Goal: Navigation & Orientation: Find specific page/section

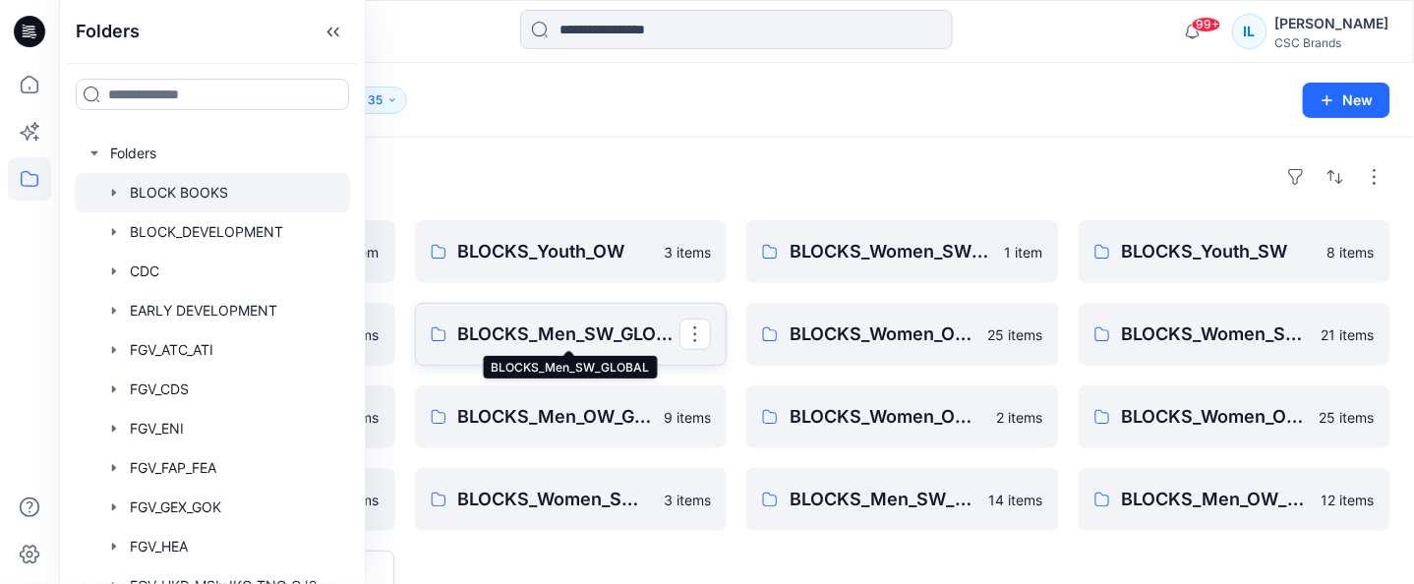
click at [621, 332] on p "BLOCKS_Men_SW_GLOBAL" at bounding box center [569, 334] width 222 height 28
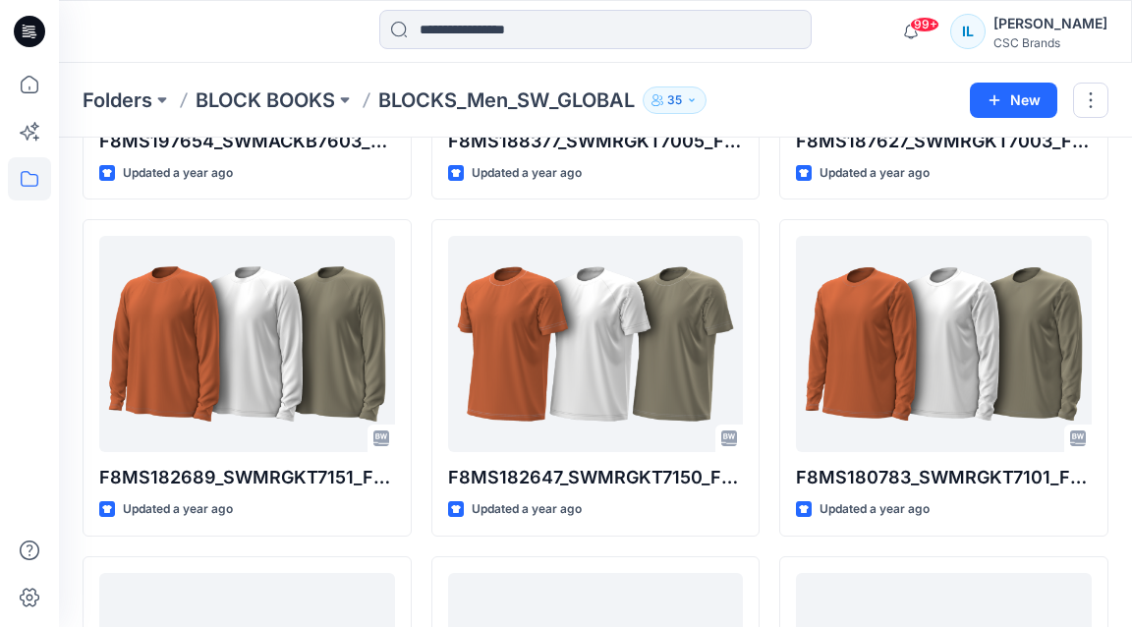
scroll to position [1349, 0]
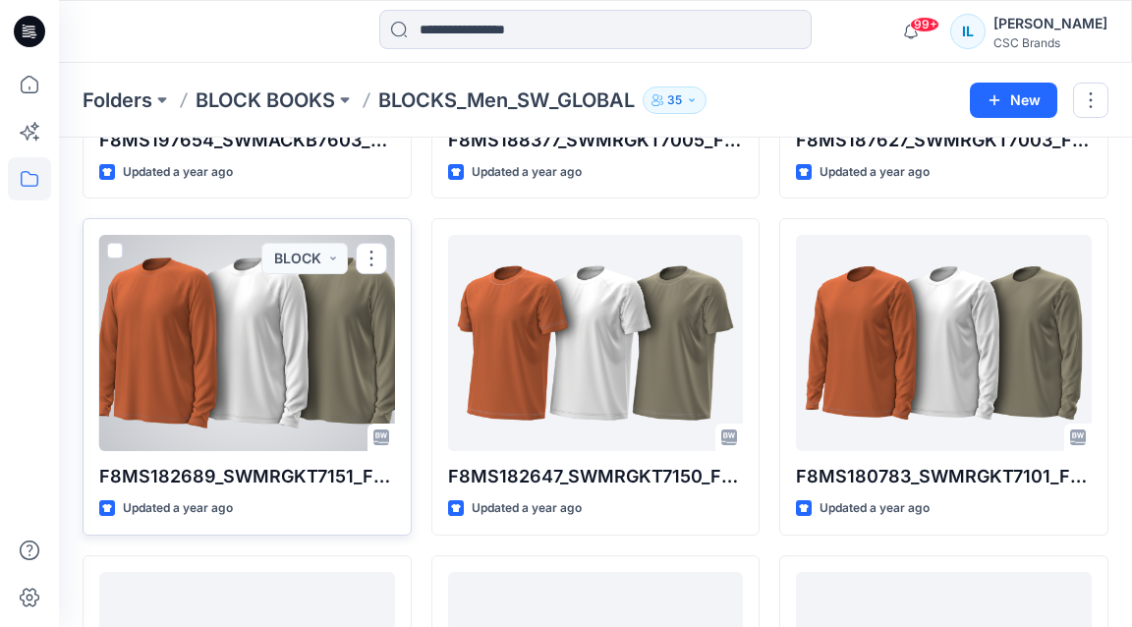
click at [237, 367] on div at bounding box center [247, 343] width 296 height 216
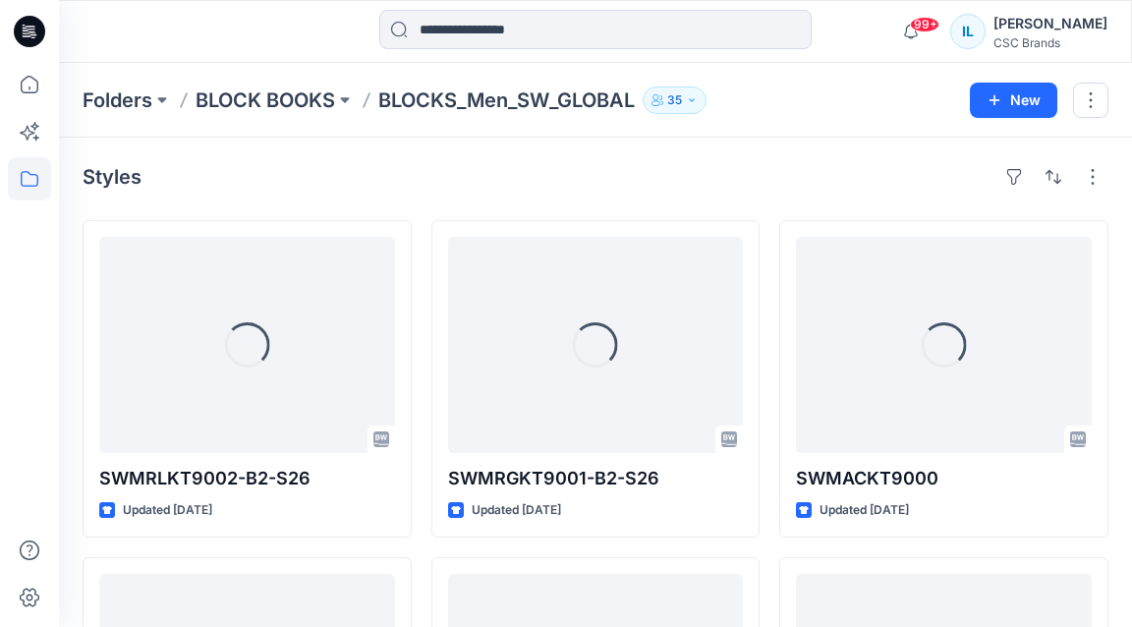
scroll to position [1349, 0]
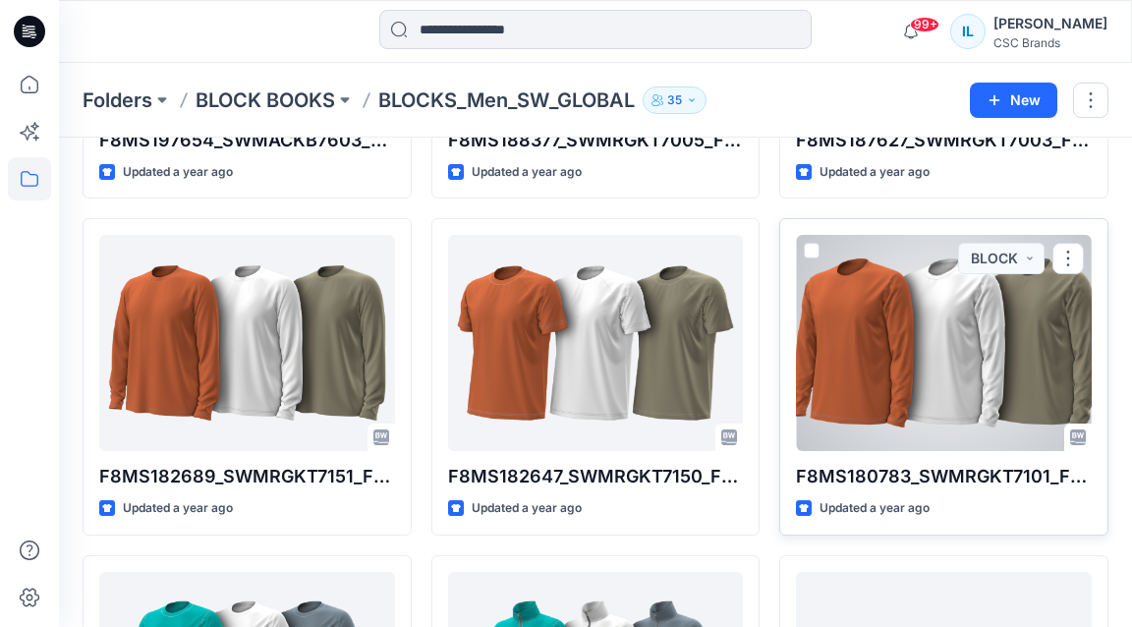
click at [972, 345] on div at bounding box center [944, 343] width 296 height 216
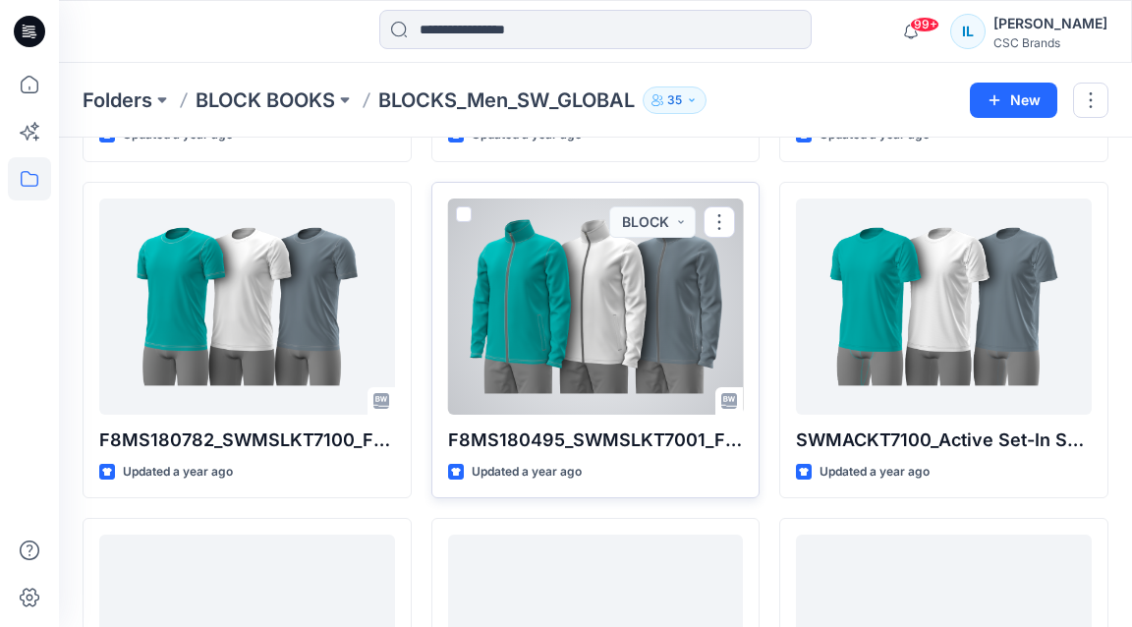
scroll to position [1709, 0]
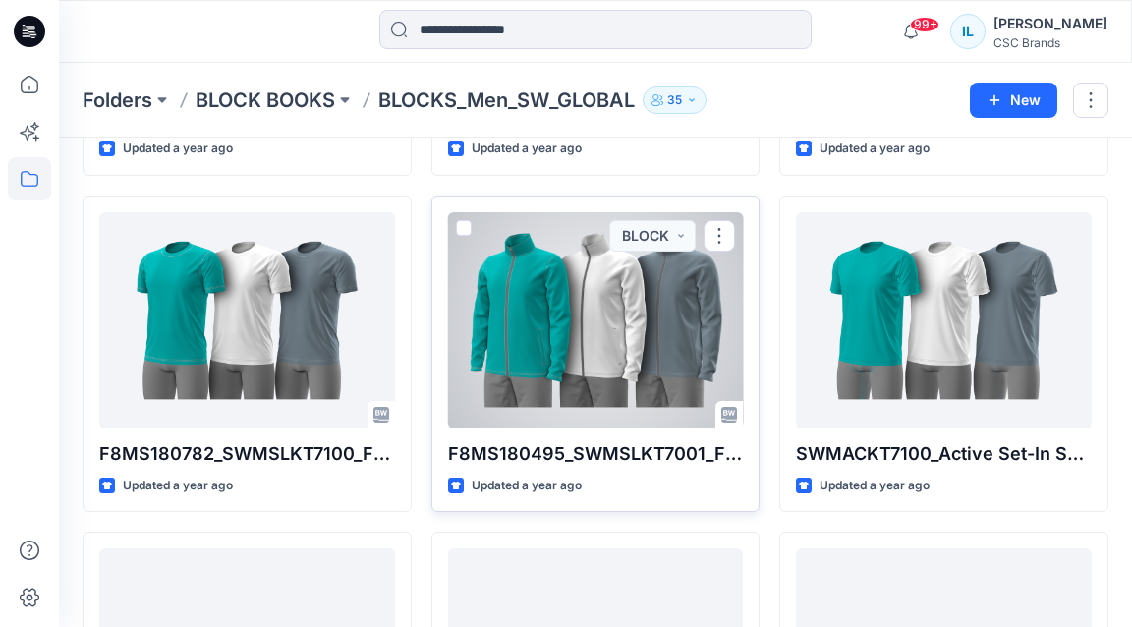
click at [561, 319] on div at bounding box center [596, 320] width 296 height 216
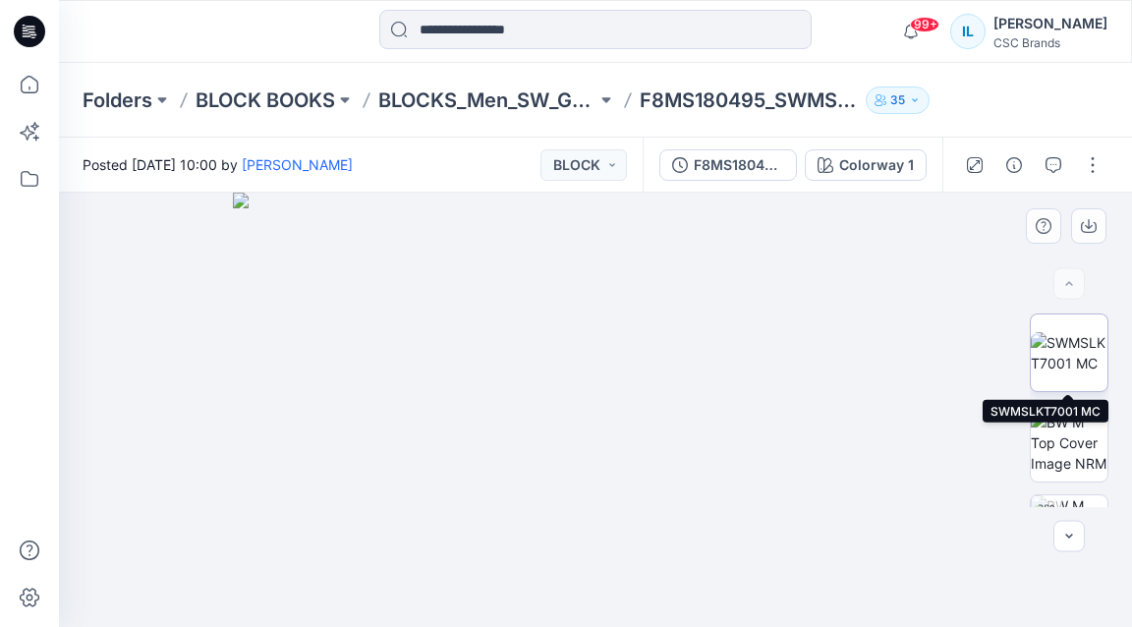
click at [1061, 354] on img at bounding box center [1069, 352] width 77 height 41
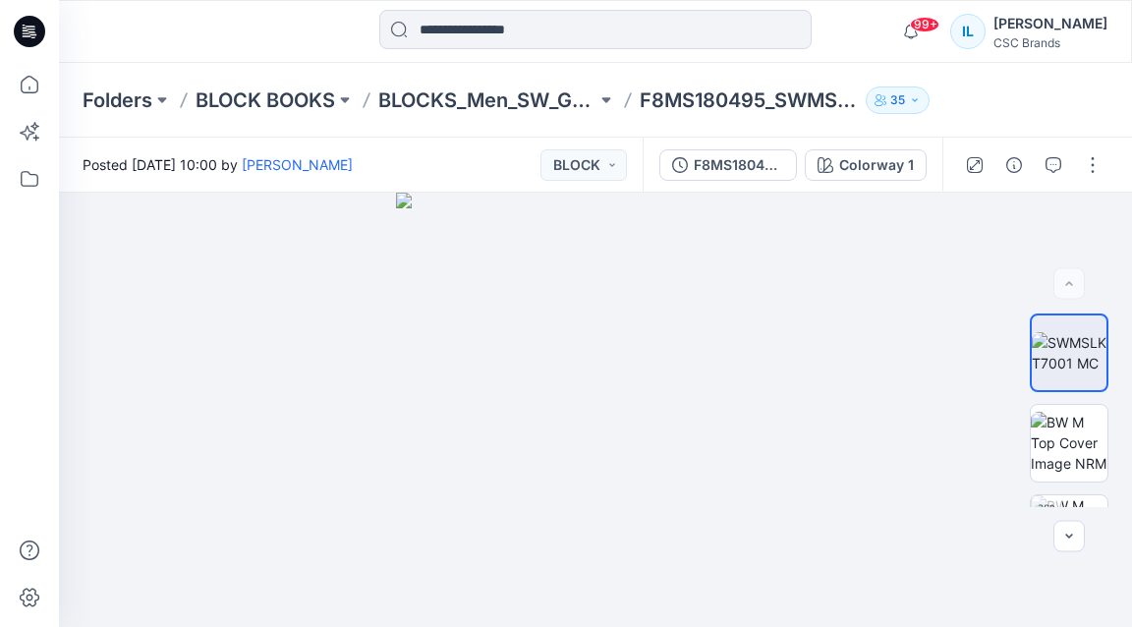
scroll to position [1709, 0]
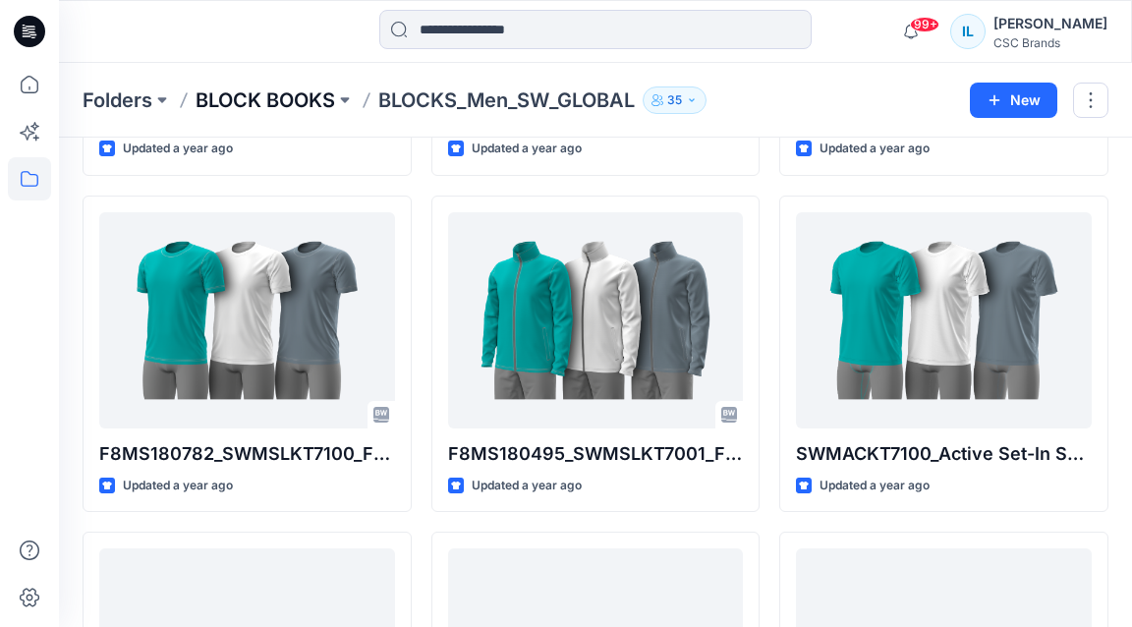
click at [317, 102] on p "BLOCK BOOKS" at bounding box center [266, 101] width 140 height 28
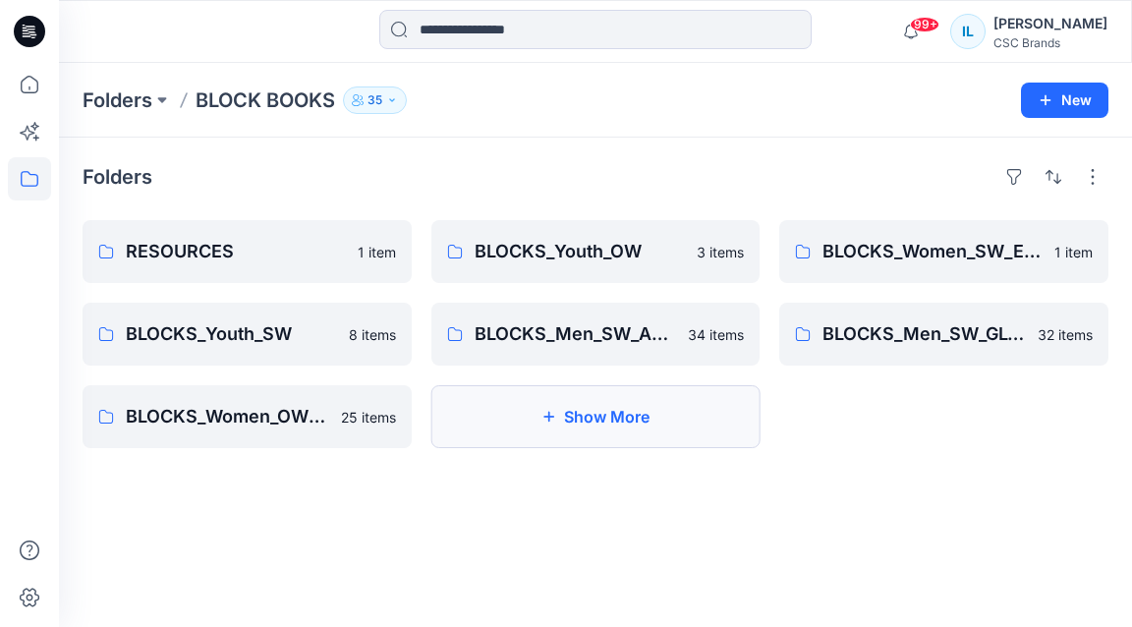
click at [569, 421] on button "Show More" at bounding box center [596, 416] width 329 height 63
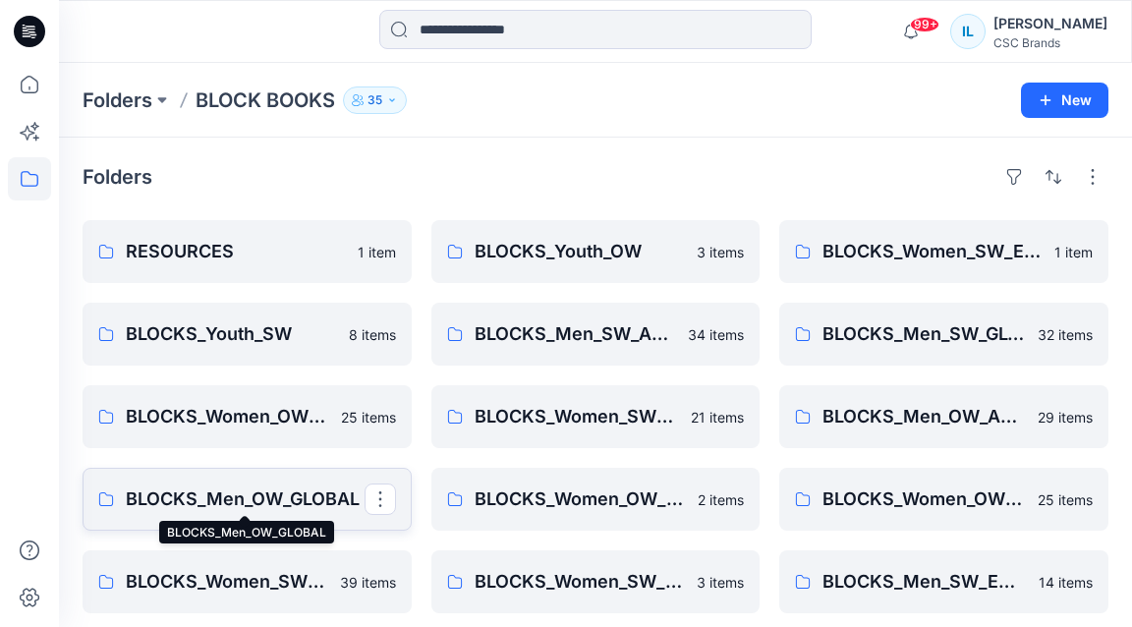
click at [302, 497] on p "BLOCKS_Men_OW_GLOBAL" at bounding box center [245, 500] width 239 height 28
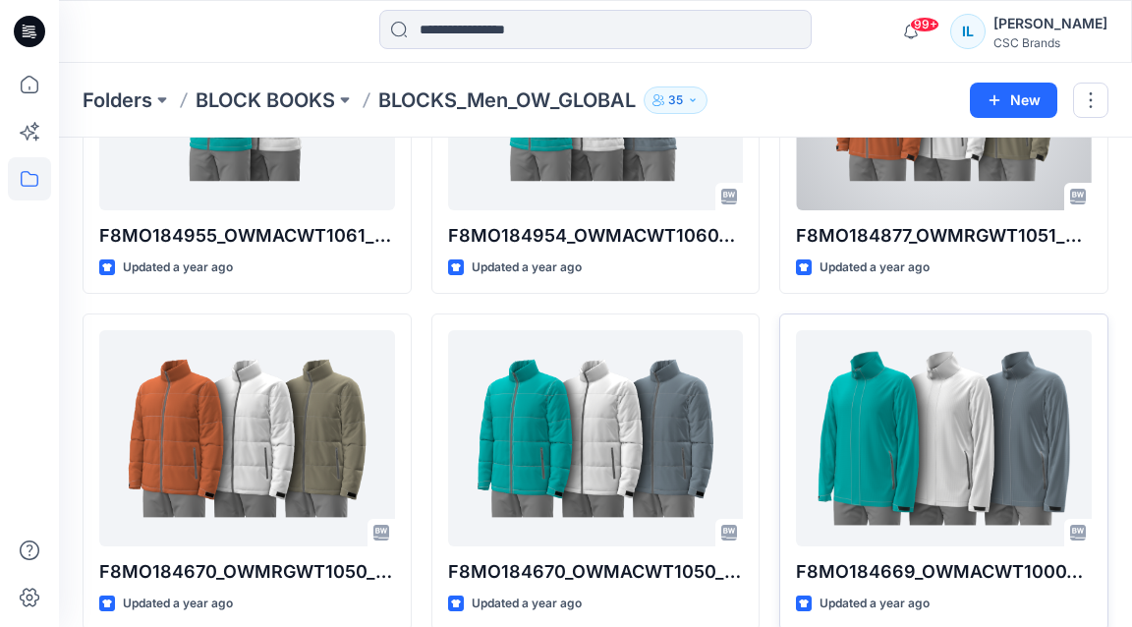
scroll to position [582, 0]
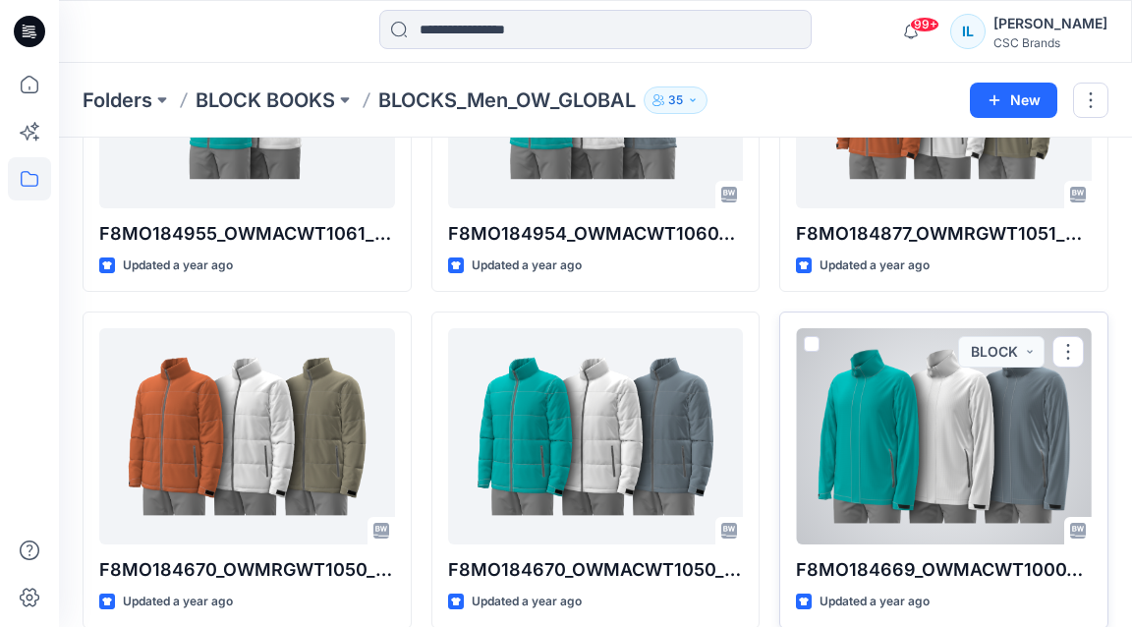
click at [906, 462] on div at bounding box center [944, 436] width 296 height 216
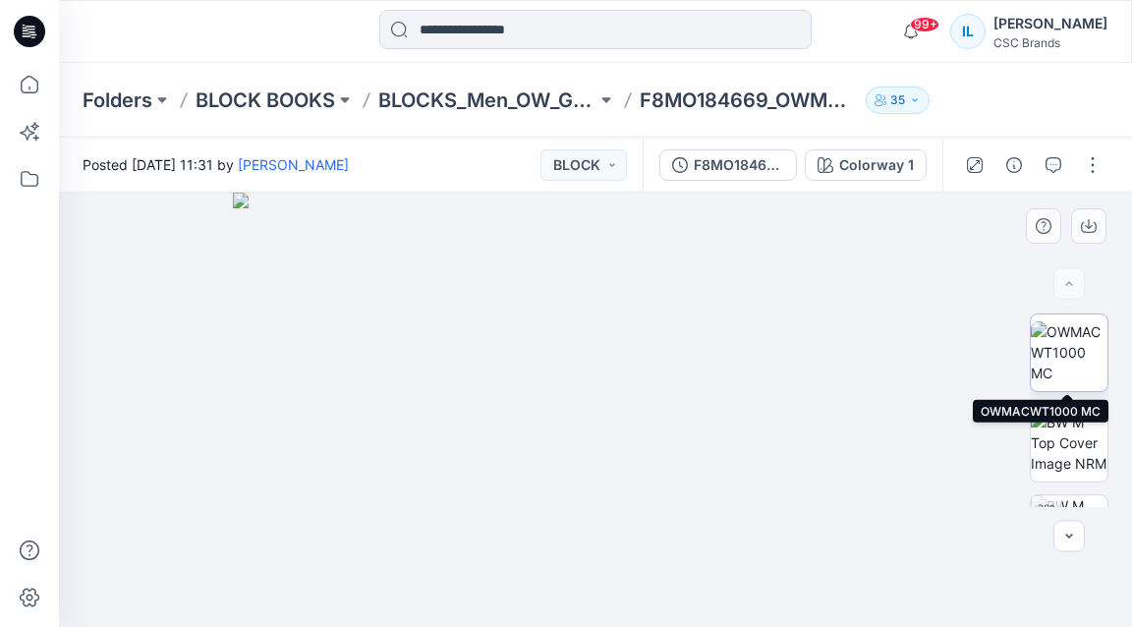
click at [1072, 352] on img at bounding box center [1069, 352] width 77 height 62
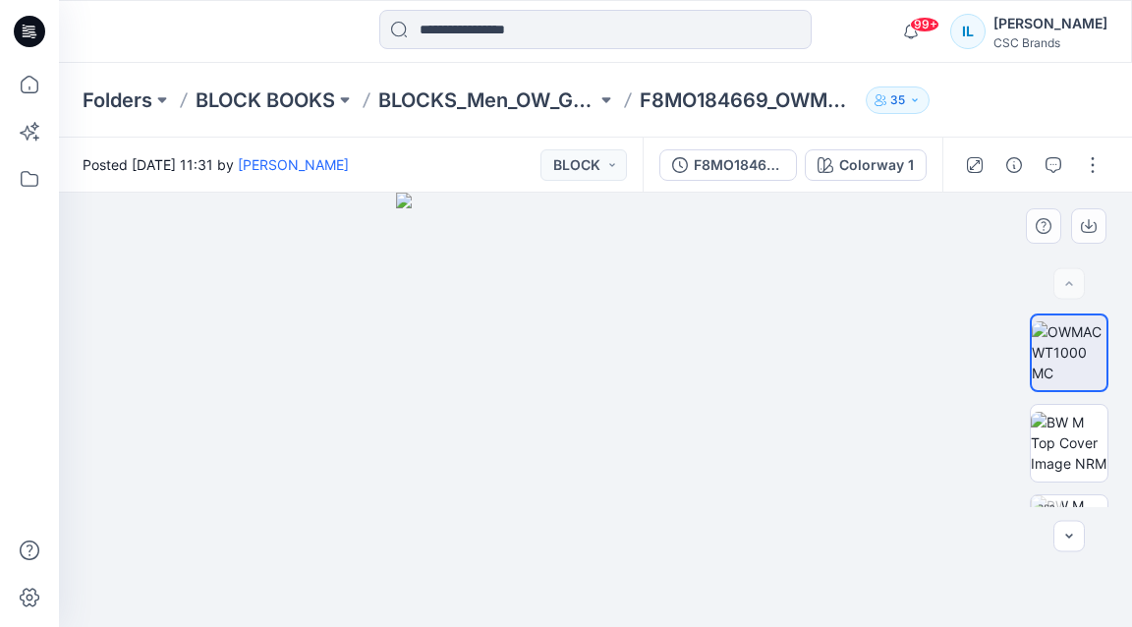
click at [749, 487] on img at bounding box center [595, 410] width 399 height 435
click at [1071, 541] on icon "button" at bounding box center [1070, 537] width 16 height 16
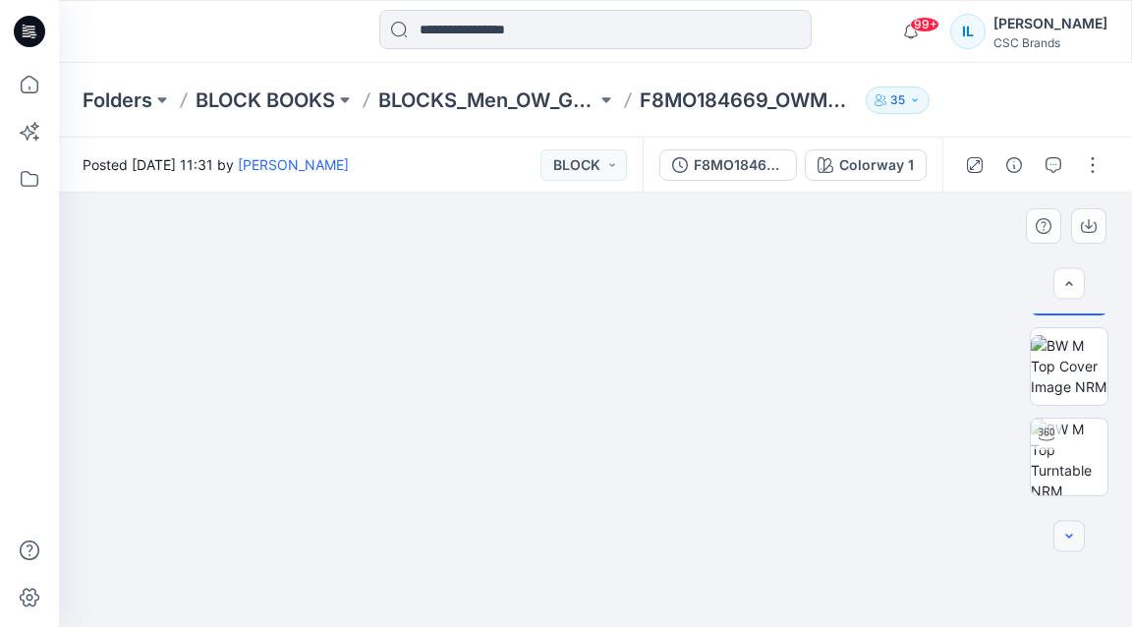
click at [1071, 541] on icon "button" at bounding box center [1070, 537] width 16 height 16
click at [1071, 542] on icon "button" at bounding box center [1070, 537] width 16 height 16
click at [1071, 543] on icon "button" at bounding box center [1070, 537] width 16 height 16
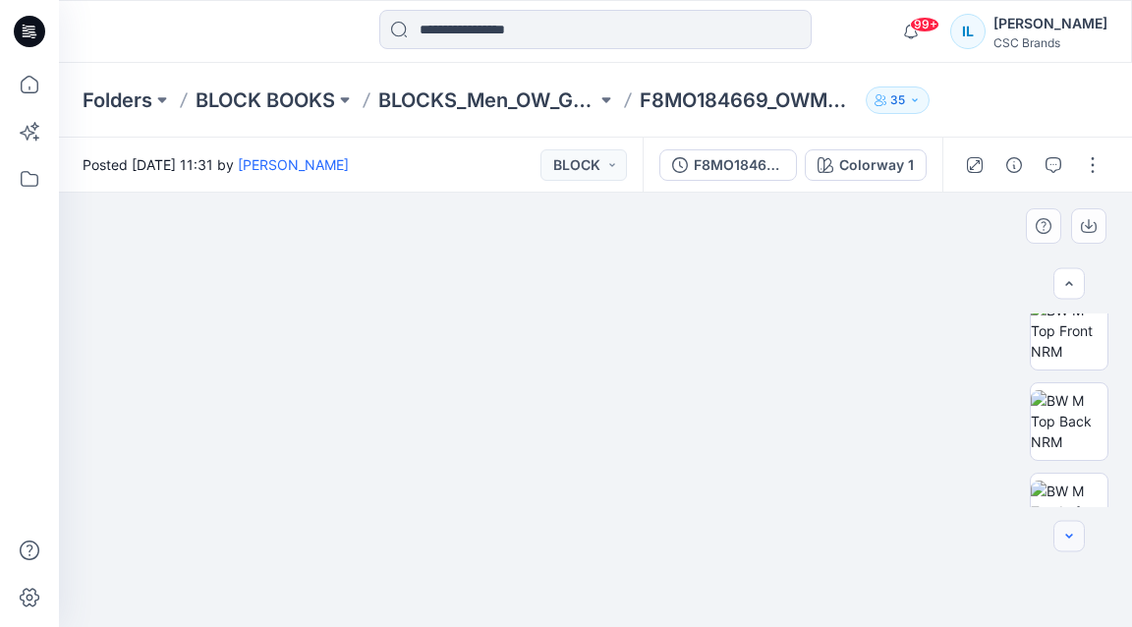
click at [1071, 543] on icon "button" at bounding box center [1070, 537] width 16 height 16
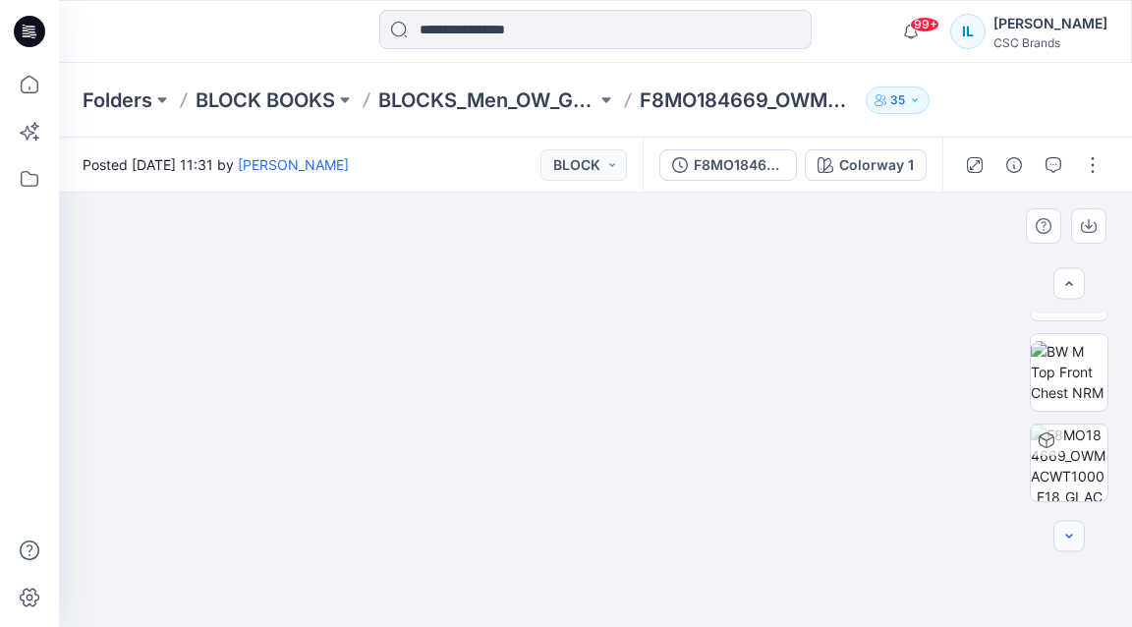
click at [1071, 543] on icon "button" at bounding box center [1070, 537] width 16 height 16
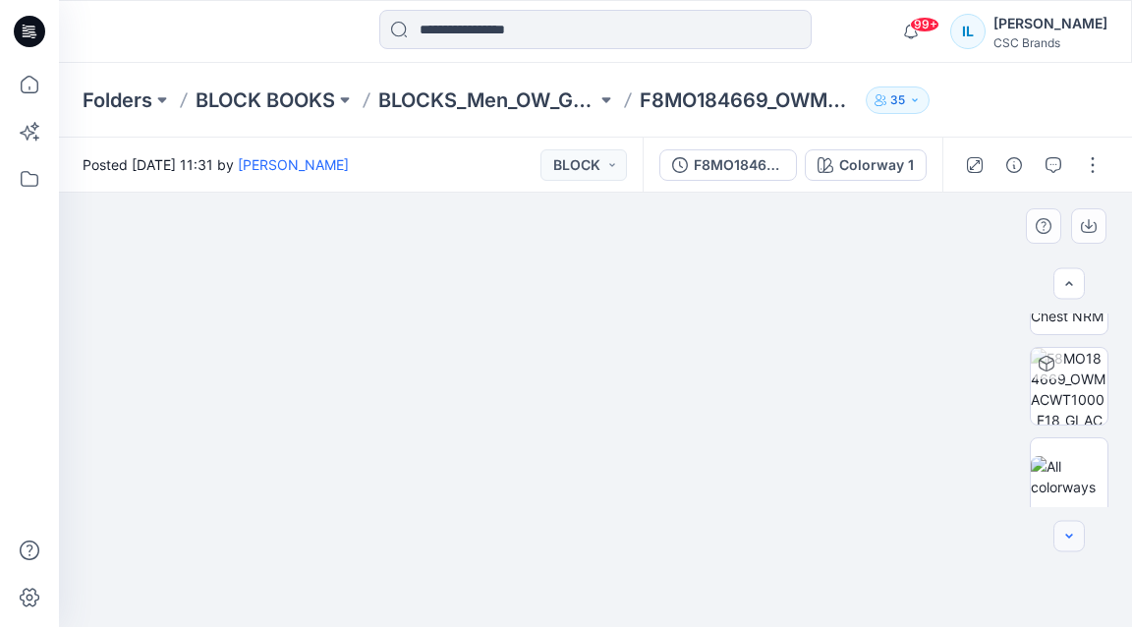
click at [1071, 543] on icon "button" at bounding box center [1070, 537] width 16 height 16
click at [1071, 543] on div at bounding box center [1069, 536] width 31 height 31
click at [615, 163] on button "BLOCK" at bounding box center [584, 164] width 87 height 31
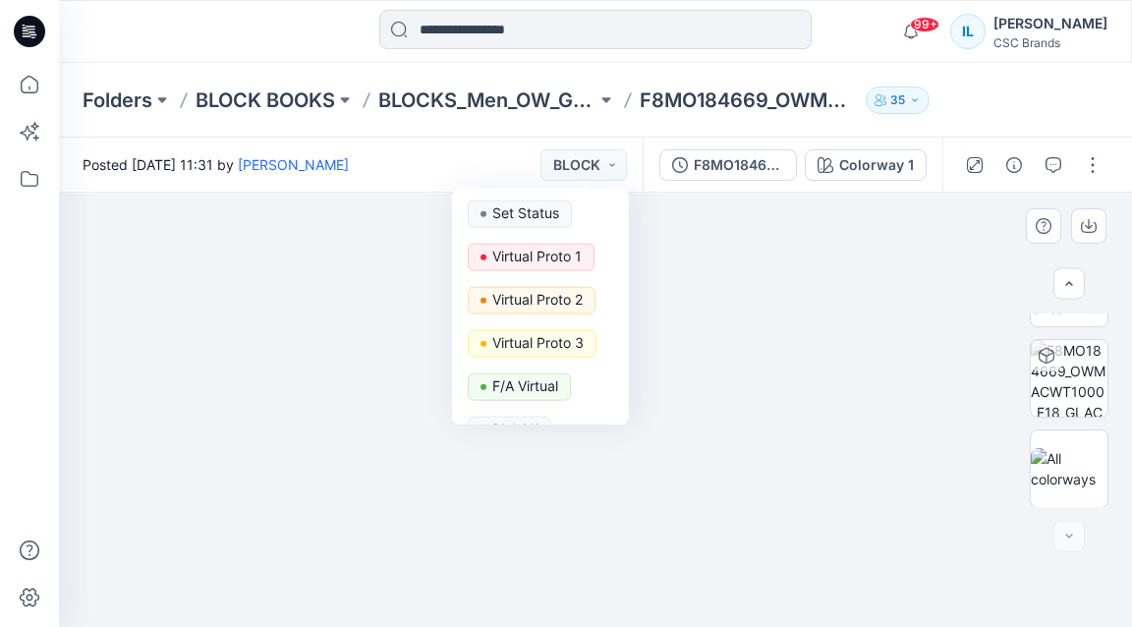
click at [931, 346] on div at bounding box center [595, 410] width 1073 height 435
